Goal: Find specific page/section: Find specific page/section

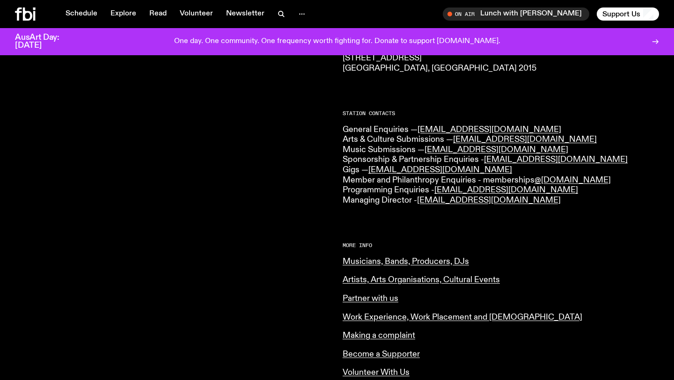
scroll to position [202, 0]
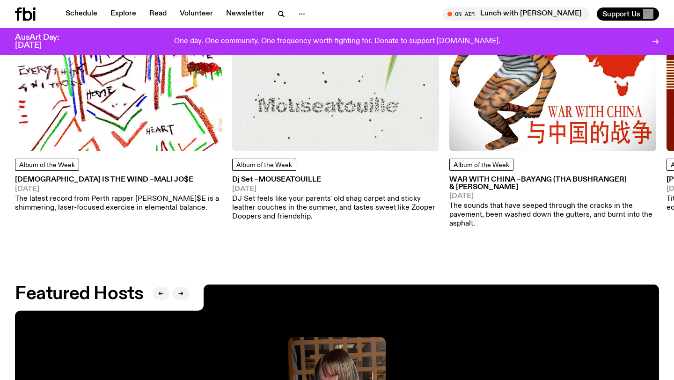
scroll to position [1619, 0]
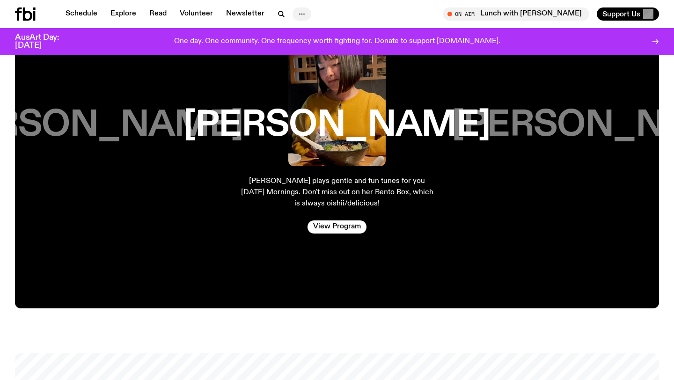
click at [303, 12] on icon "button" at bounding box center [301, 13] width 11 height 11
click at [303, 45] on link "Contact" at bounding box center [301, 49] width 47 height 13
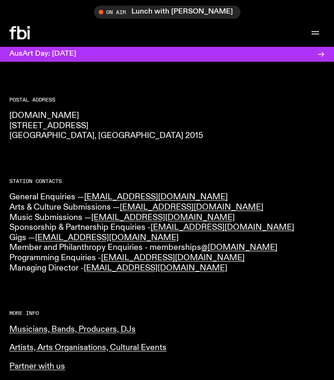
scroll to position [143, 0]
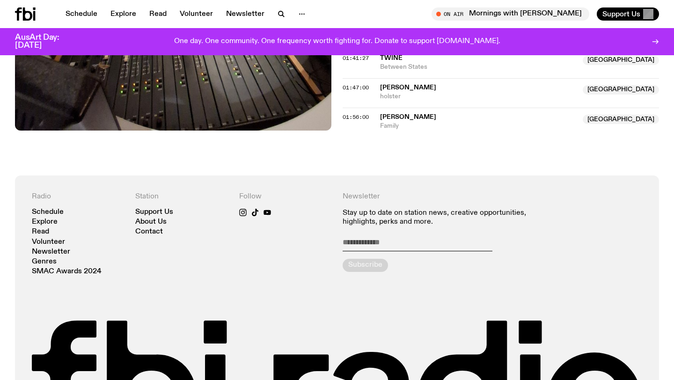
scroll to position [1089, 0]
